Goal: Task Accomplishment & Management: Use online tool/utility

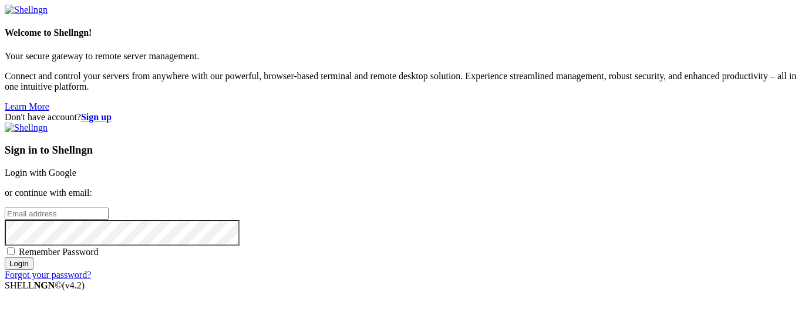
click at [76, 168] on link "Login with Google" at bounding box center [41, 173] width 72 height 10
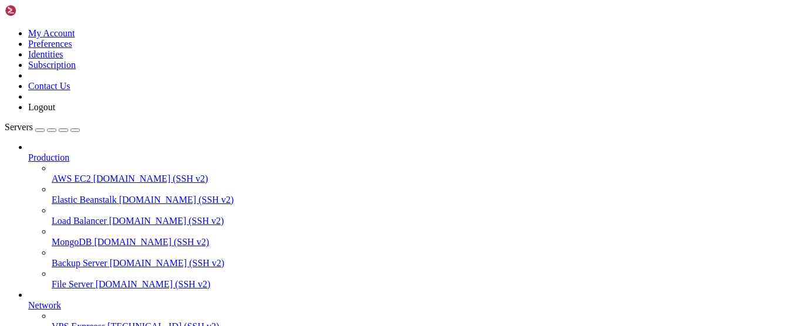
scroll to position [136, 0]
click at [77, 322] on link "VPS Expreess [TECHNICAL_ID] (SSH v2)" at bounding box center [424, 327] width 745 height 11
click at [96, 322] on span "VPS Expreess" at bounding box center [78, 327] width 53 height 10
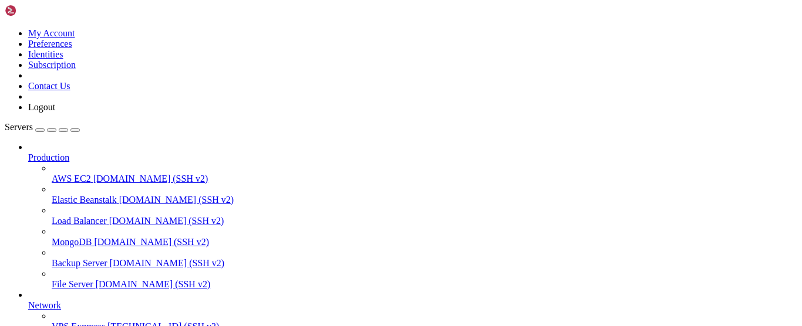
scroll to position [211, 0]
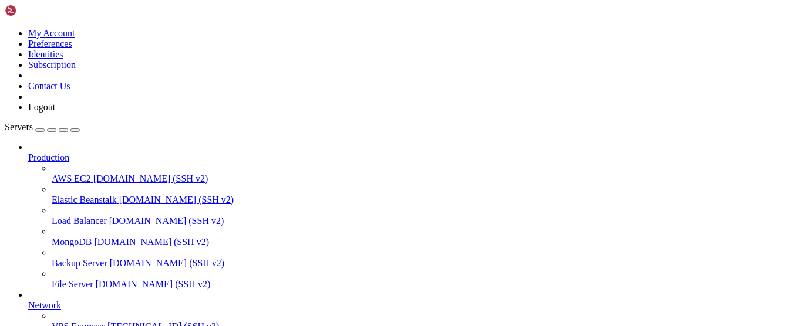
drag, startPoint x: 29, startPoint y: 814, endPoint x: 20, endPoint y: 812, distance: 9.1
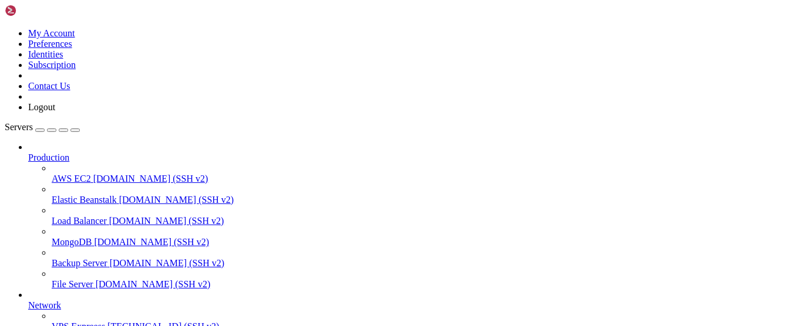
scroll to position [82, 0]
drag, startPoint x: 598, startPoint y: 691, endPoint x: 205, endPoint y: 933, distance: 460.3
